Goal: Task Accomplishment & Management: Manage account settings

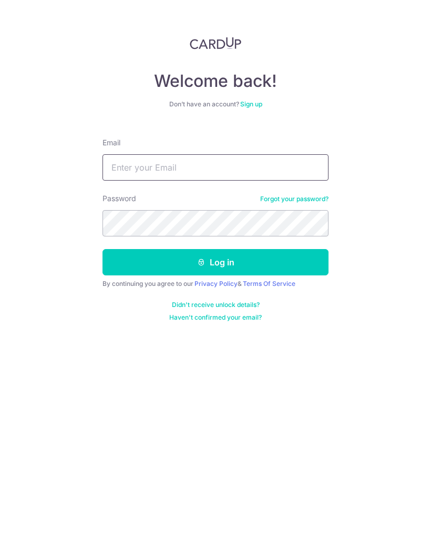
type input "[EMAIL_ADDRESS][DOMAIN_NAME]"
click at [216, 262] on button "Log in" at bounding box center [216, 262] width 226 height 26
click at [299, 264] on button "Log in" at bounding box center [216, 262] width 226 height 26
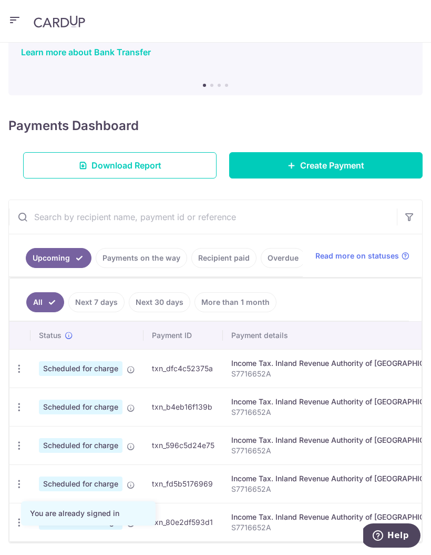
scroll to position [75, 0]
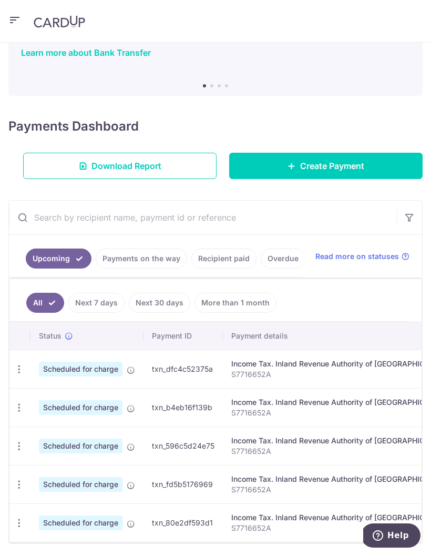
click at [103, 369] on span "Scheduled for charge" at bounding box center [81, 368] width 84 height 15
click at [20, 368] on icon "button" at bounding box center [19, 369] width 11 height 11
click at [101, 395] on span "Update payment" at bounding box center [75, 397] width 72 height 13
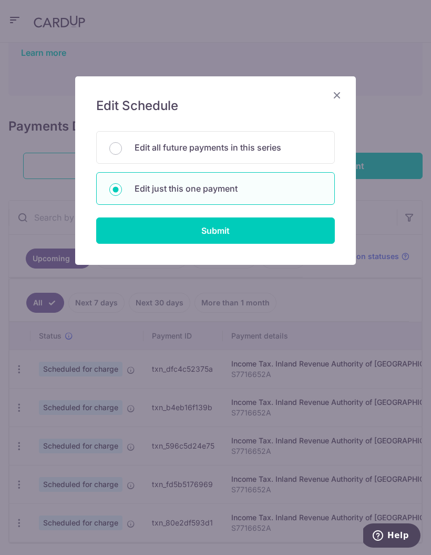
click at [275, 226] on input "Submit" at bounding box center [215, 230] width 239 height 26
radio input "true"
type input "1,000.00"
type input "[DATE]"
type input "S7716652A"
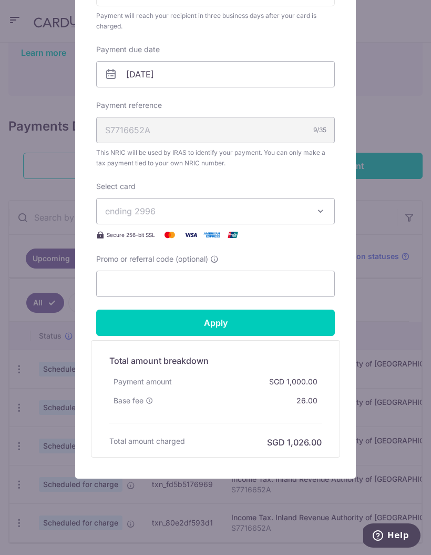
scroll to position [298, 0]
click at [47, 88] on div "Edit payment By clicking apply, you will make changes to all payments to Inland…" at bounding box center [215, 277] width 431 height 555
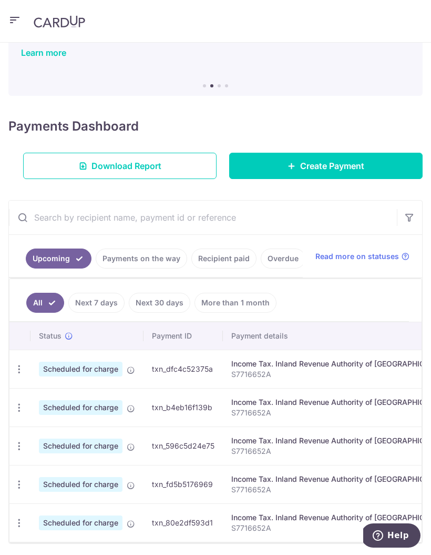
click at [14, 376] on div "Update payment Cancel payment" at bounding box center [18, 368] width 19 height 19
click at [19, 369] on icon "button" at bounding box center [19, 369] width 11 height 11
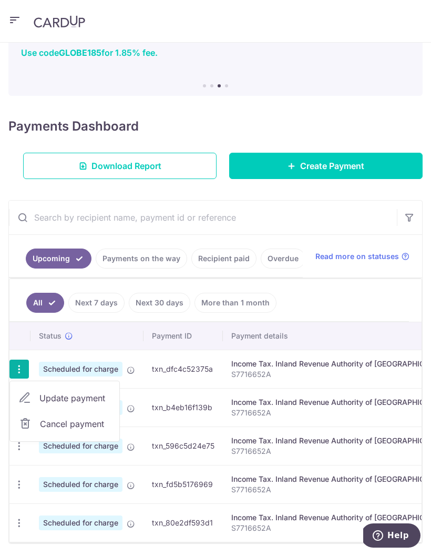
click at [103, 394] on span "Update payment" at bounding box center [75, 397] width 72 height 13
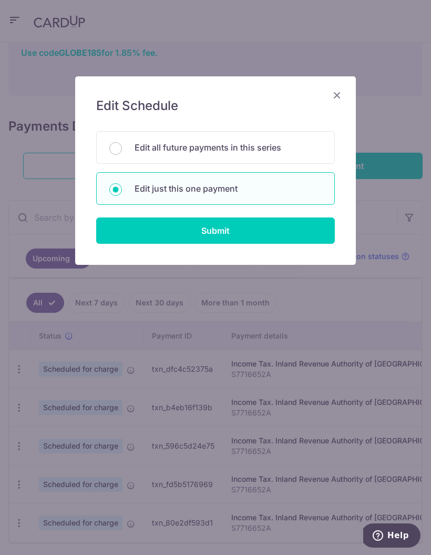
click at [267, 152] on p "Edit all future payments in this series" at bounding box center [228, 147] width 187 height 13
click at [122, 152] on input "Edit all future payments in this series" at bounding box center [115, 148] width 13 height 13
radio input "true"
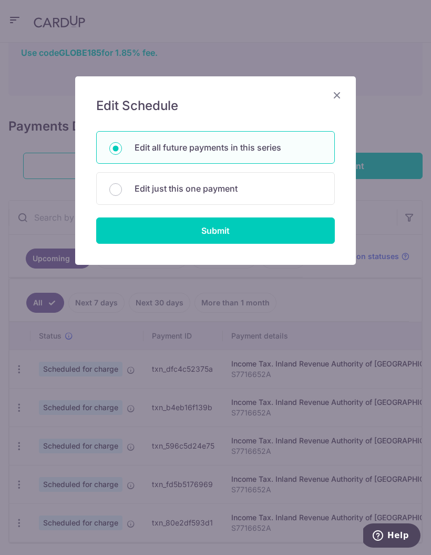
click at [276, 234] on input "Submit" at bounding box center [215, 230] width 239 height 26
radio input "true"
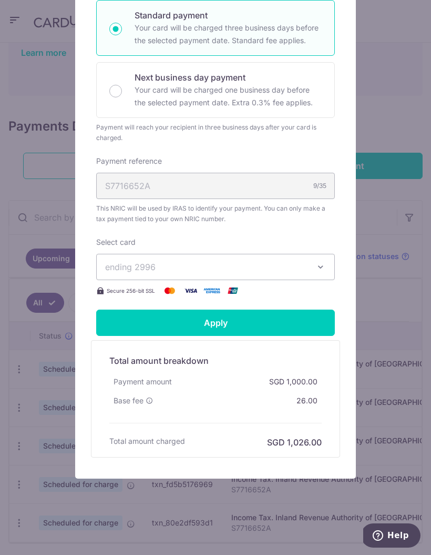
scroll to position [231, 0]
click at [52, 81] on div "Edit payment By clicking apply, you will make changes to all 5 payments to Inla…" at bounding box center [215, 277] width 431 height 555
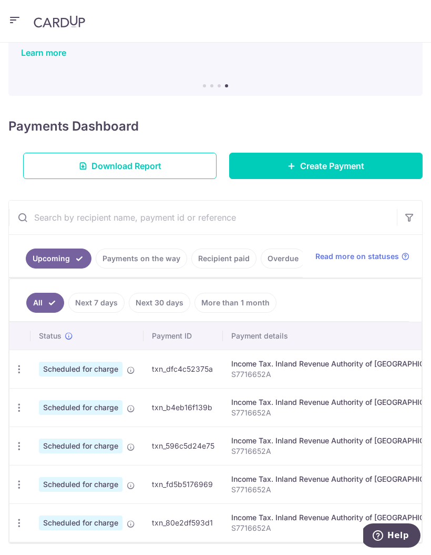
click at [16, 367] on icon "button" at bounding box center [19, 369] width 11 height 11
click at [105, 392] on span "Update payment" at bounding box center [75, 397] width 72 height 13
radio input "true"
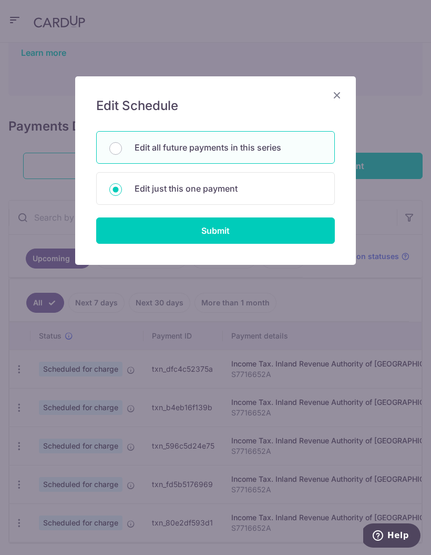
click at [258, 233] on input "Submit" at bounding box center [215, 230] width 239 height 26
radio input "true"
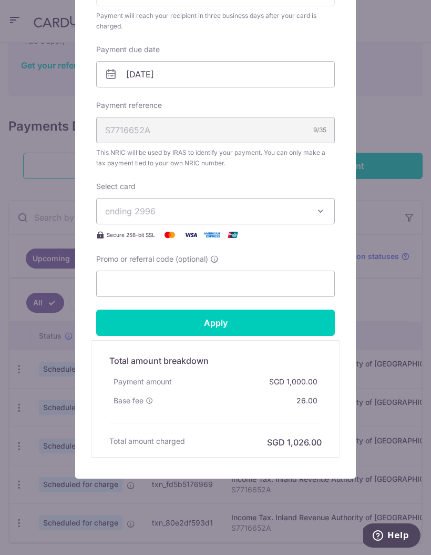
scroll to position [298, 0]
click at [219, 280] on input "Promo or referral code (optional)" at bounding box center [215, 283] width 239 height 26
click at [265, 327] on input "Apply" at bounding box center [215, 322] width 239 height 26
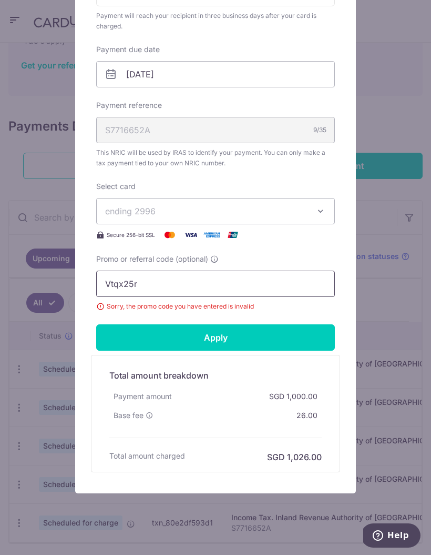
click at [170, 283] on input "Vtqx25r" at bounding box center [215, 283] width 239 height 26
click at [283, 338] on input "Apply" at bounding box center [215, 337] width 239 height 26
click at [218, 290] on input "Vtax25r" at bounding box center [215, 283] width 239 height 26
type input "V"
click at [399, 309] on div "Edit payment By clicking apply, you will make changes to all 5 payments to Inla…" at bounding box center [215, 277] width 431 height 555
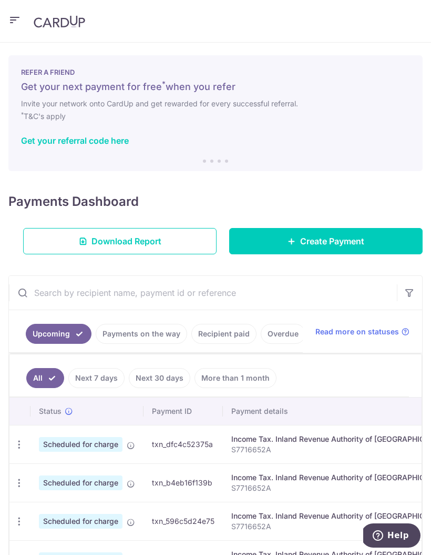
scroll to position [1, 0]
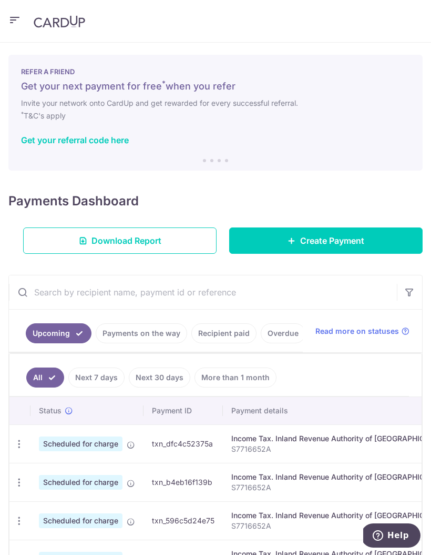
click at [12, 20] on icon "button" at bounding box center [14, 20] width 13 height 13
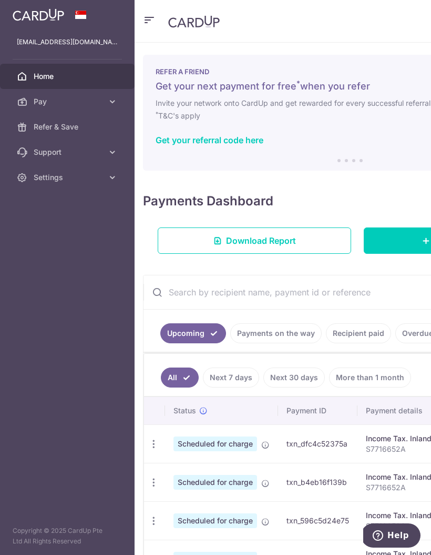
click at [44, 78] on span "Home" at bounding box center [68, 76] width 69 height 11
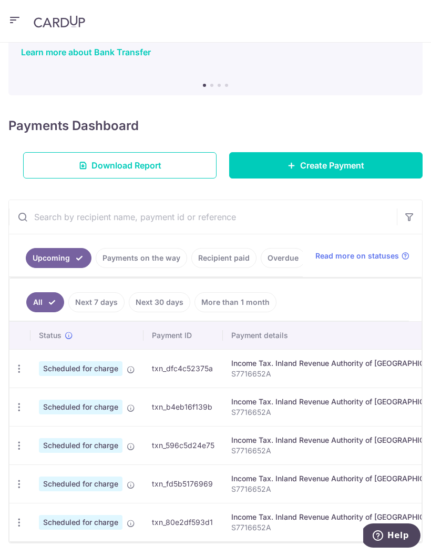
scroll to position [75, 0]
